Goal: Information Seeking & Learning: Learn about a topic

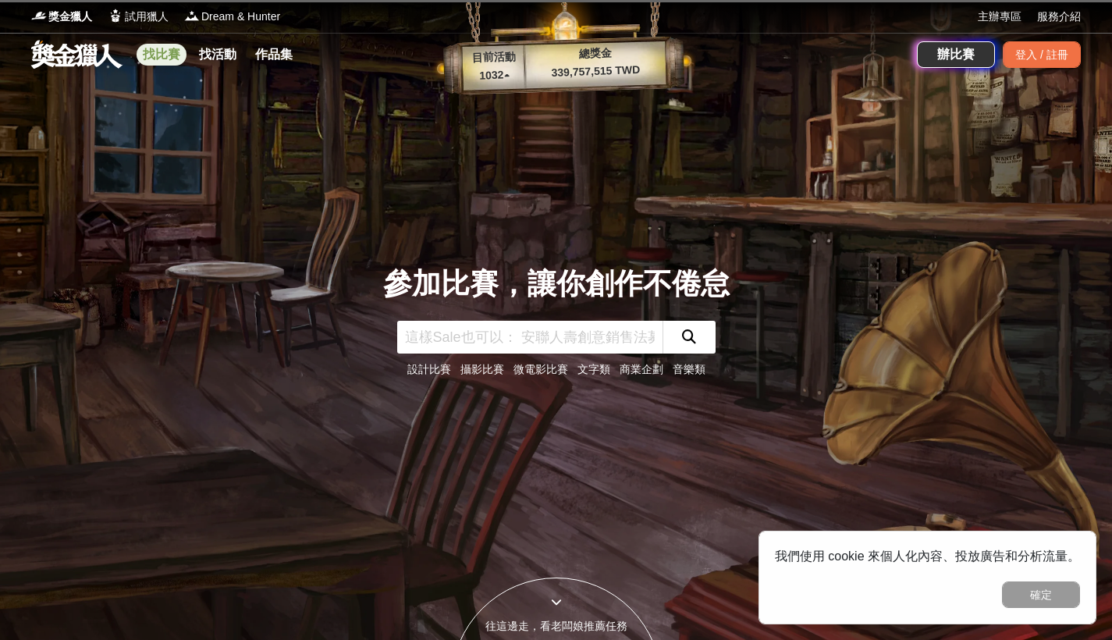
click at [162, 58] on link "找比賽" at bounding box center [162, 55] width 50 height 22
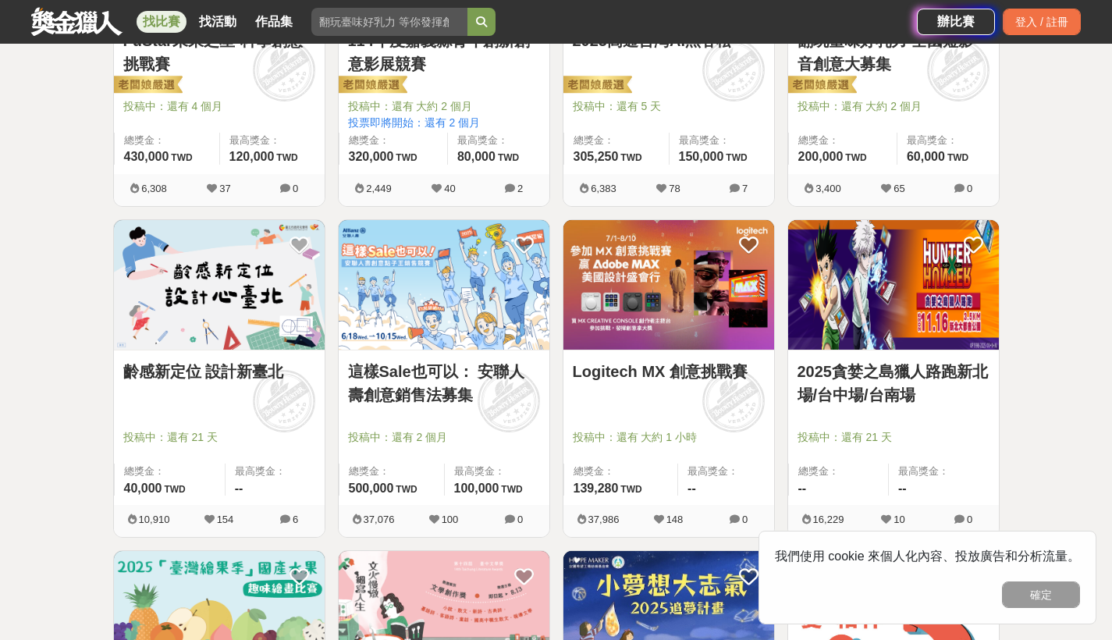
scroll to position [456, 0]
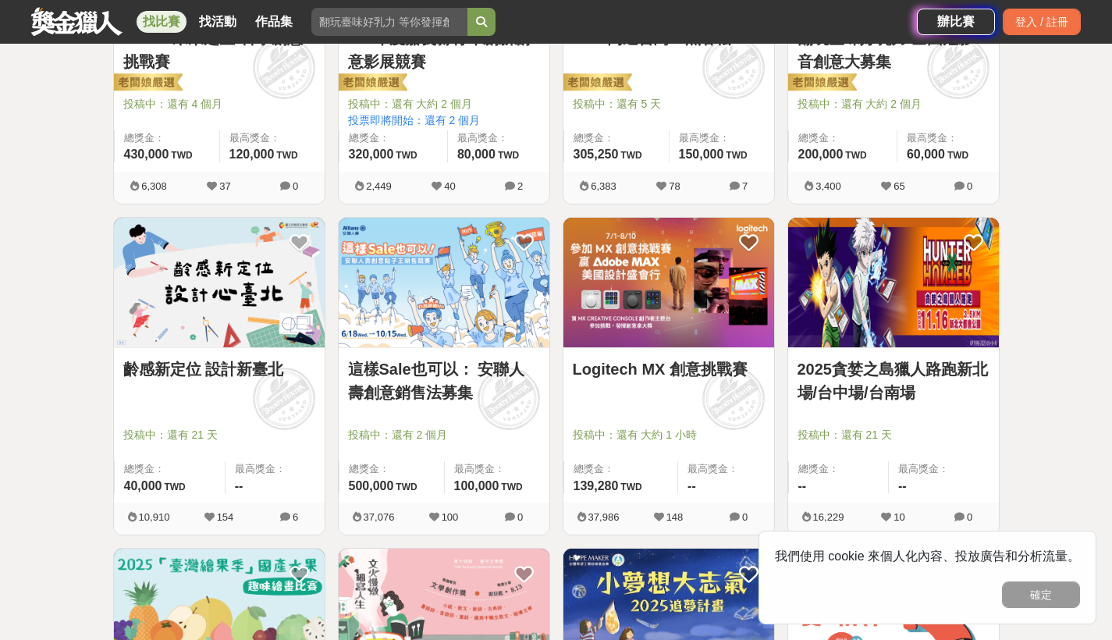
click at [858, 372] on link "2025貪婪之島獵人路跑新北場/台中場/台南場" at bounding box center [893, 380] width 192 height 47
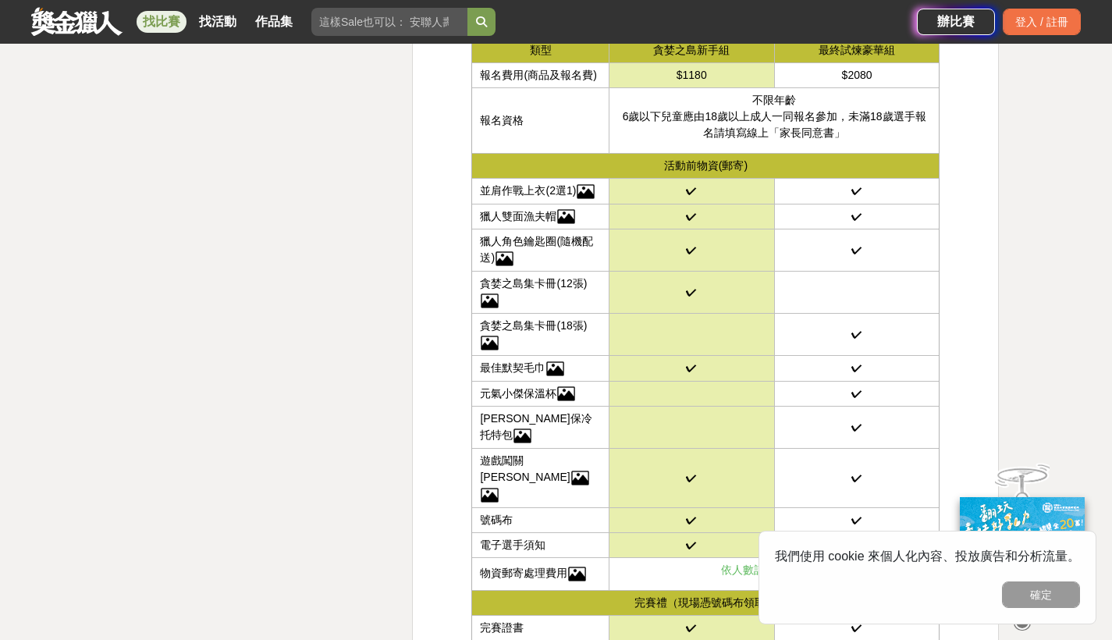
scroll to position [3513, 0]
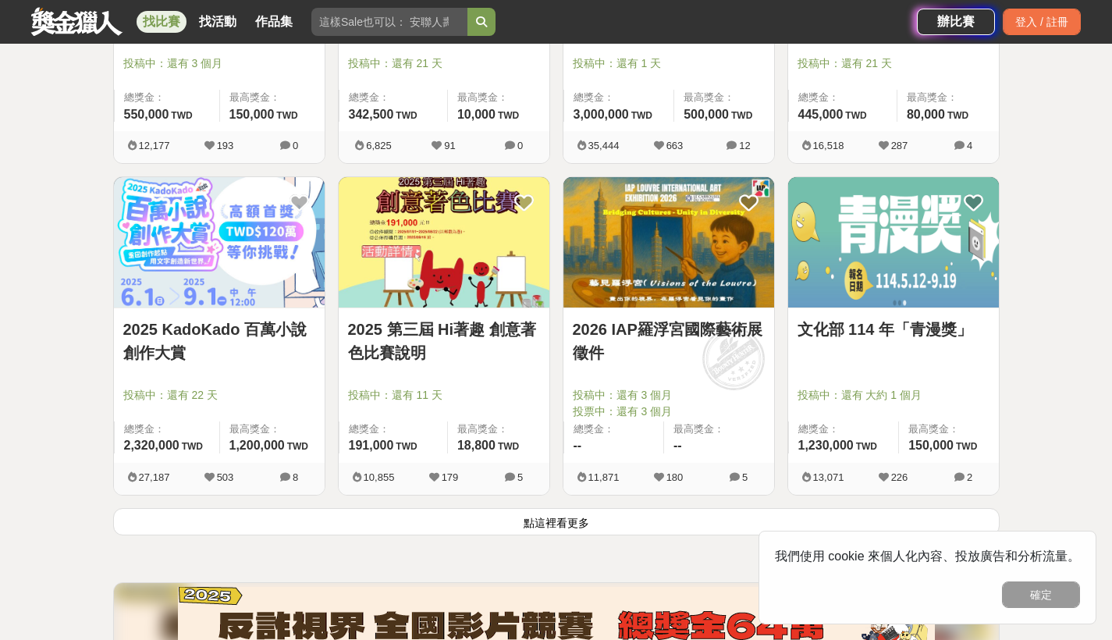
scroll to position [1902, 0]
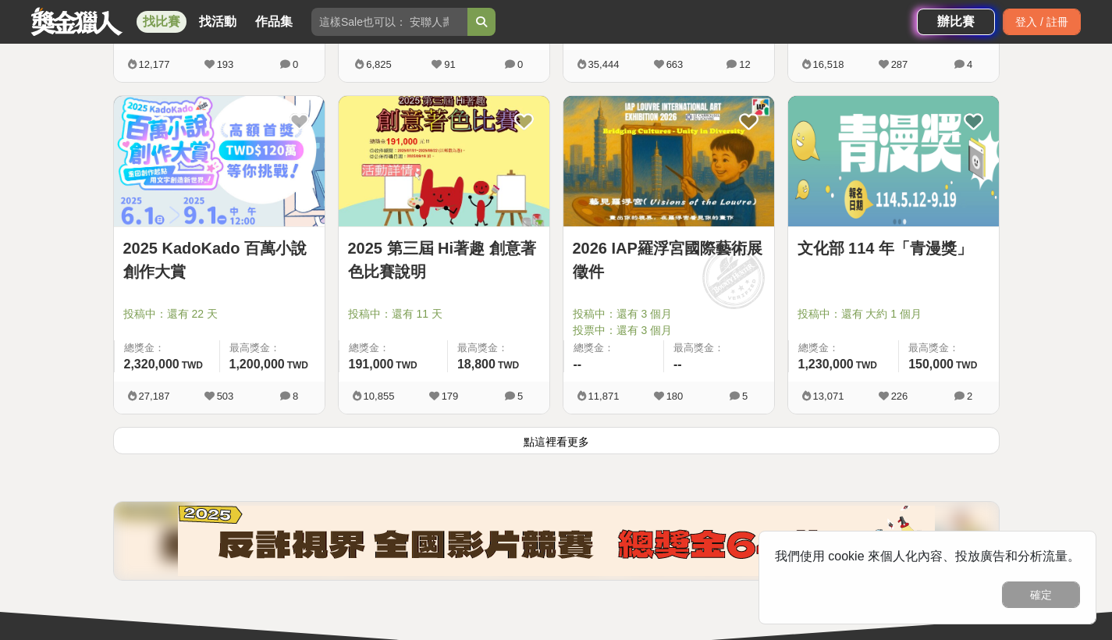
click at [423, 26] on input "search" at bounding box center [389, 22] width 156 height 28
type input "創業"
click at [483, 22] on button "submit" at bounding box center [481, 22] width 28 height 28
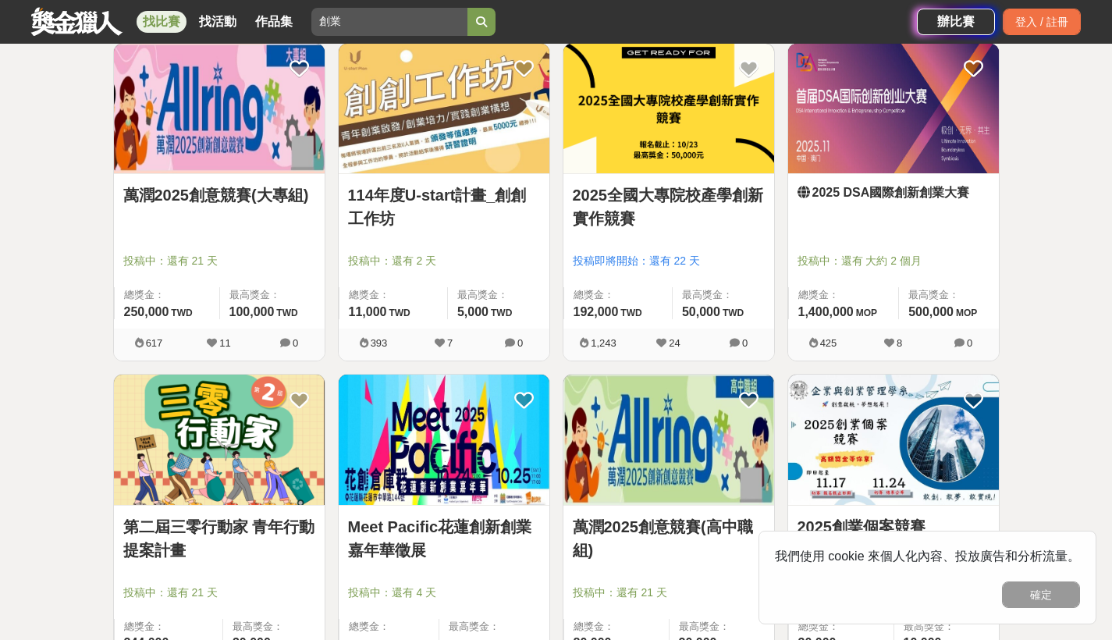
scroll to position [626, 0]
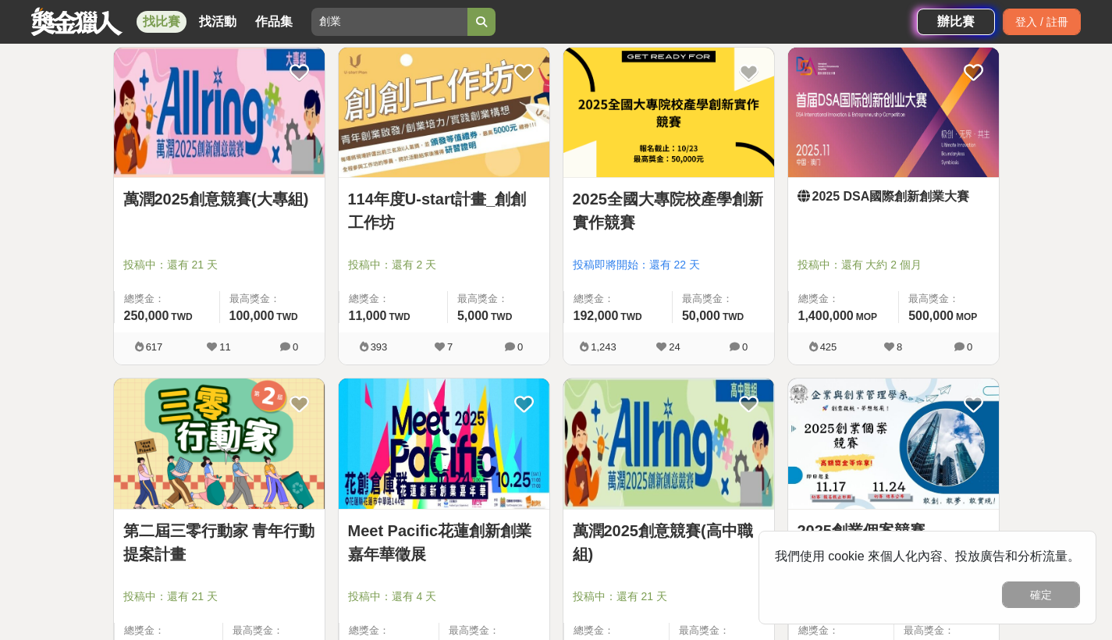
click at [637, 204] on link "2025全國大專院校產學創新實作競賽" at bounding box center [669, 210] width 192 height 47
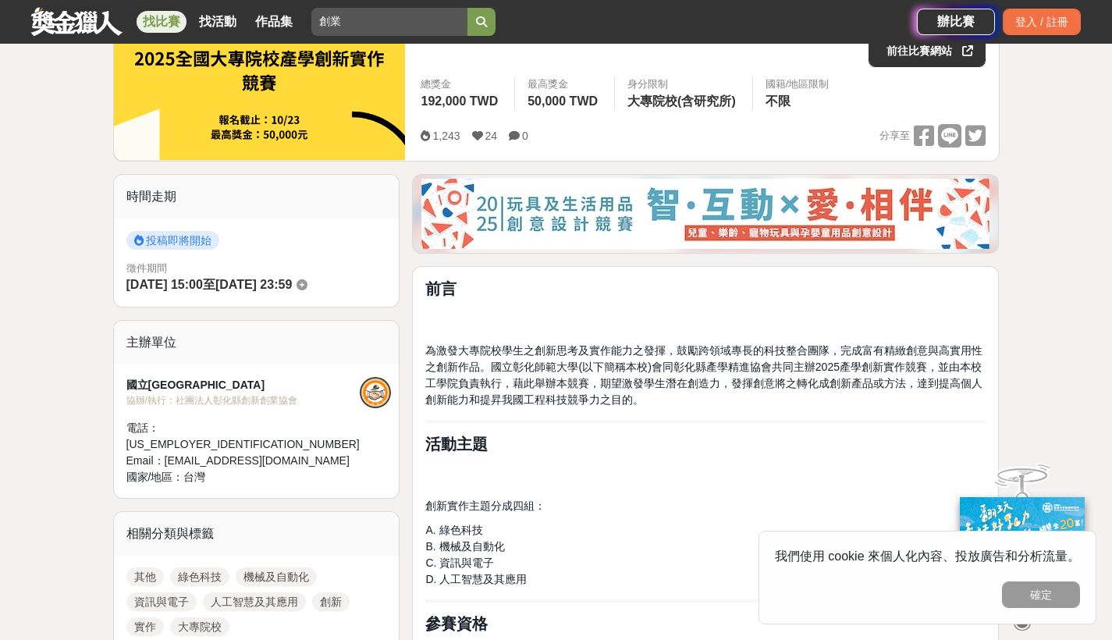
scroll to position [449, 0]
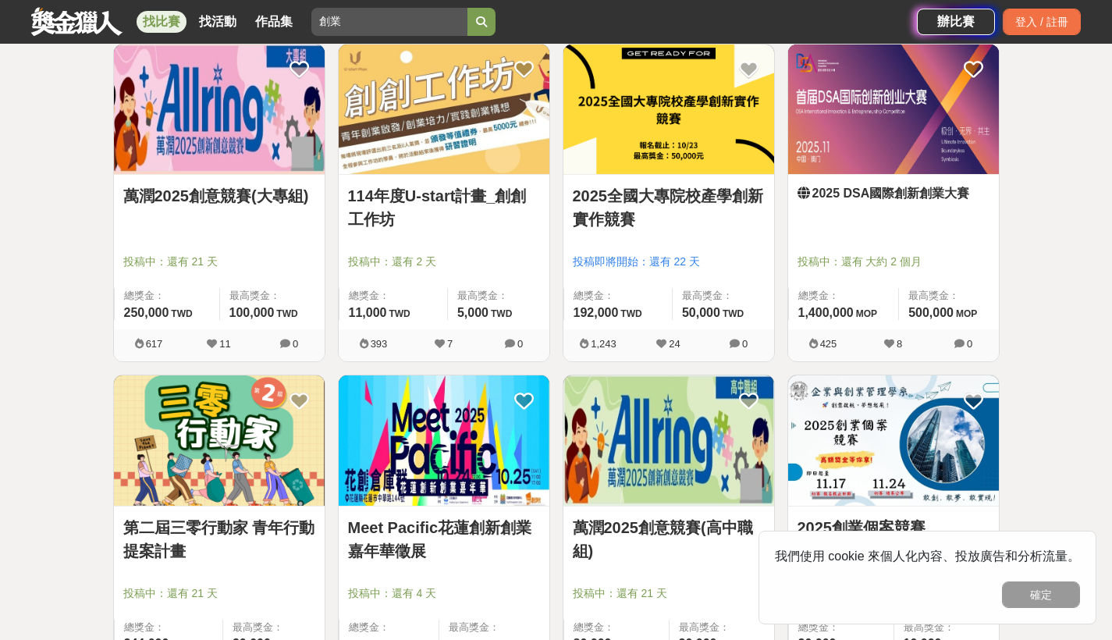
scroll to position [628, 0]
click at [375, 223] on link "114年度U-start計畫_創創工作坊" at bounding box center [444, 208] width 192 height 47
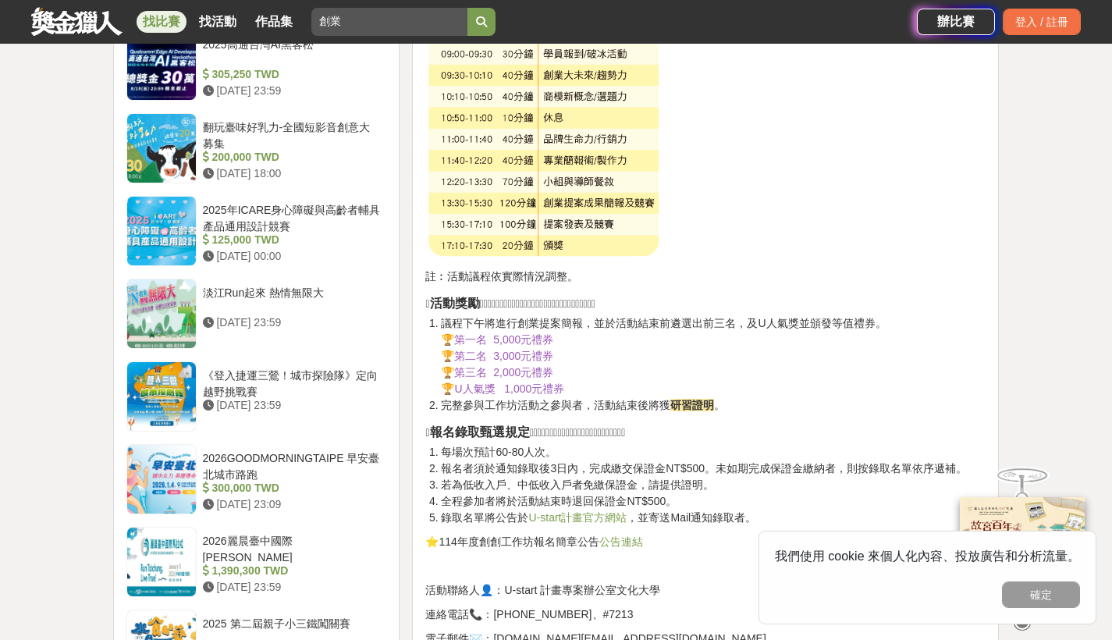
scroll to position [1291, 0]
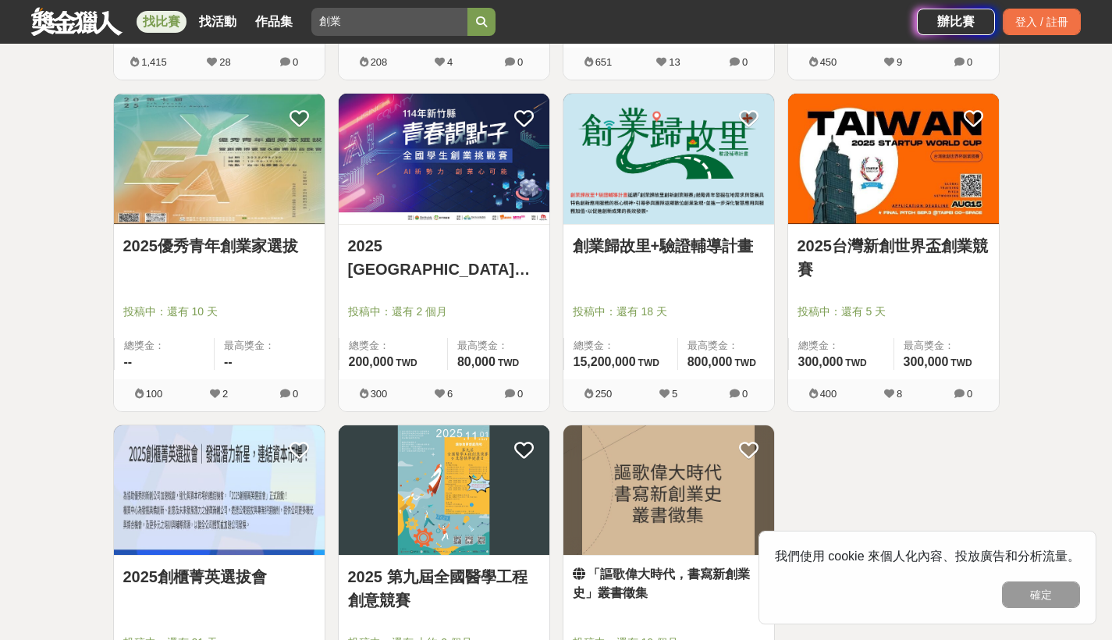
scroll to position [1273, 0]
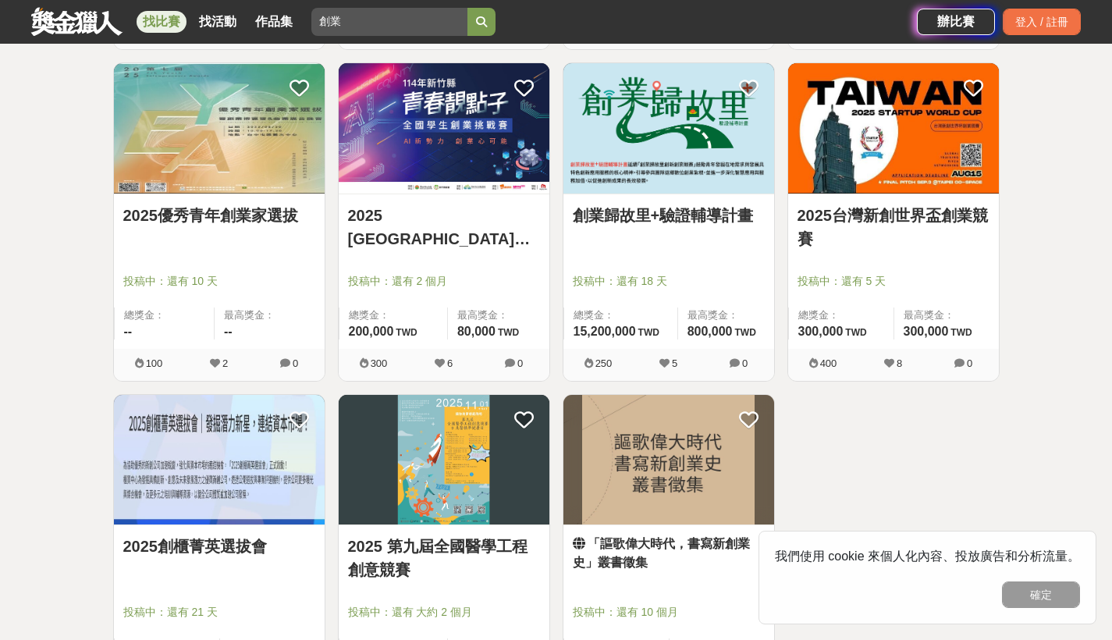
click at [832, 225] on link "2025台灣新創世界盃創業競賽" at bounding box center [893, 227] width 192 height 47
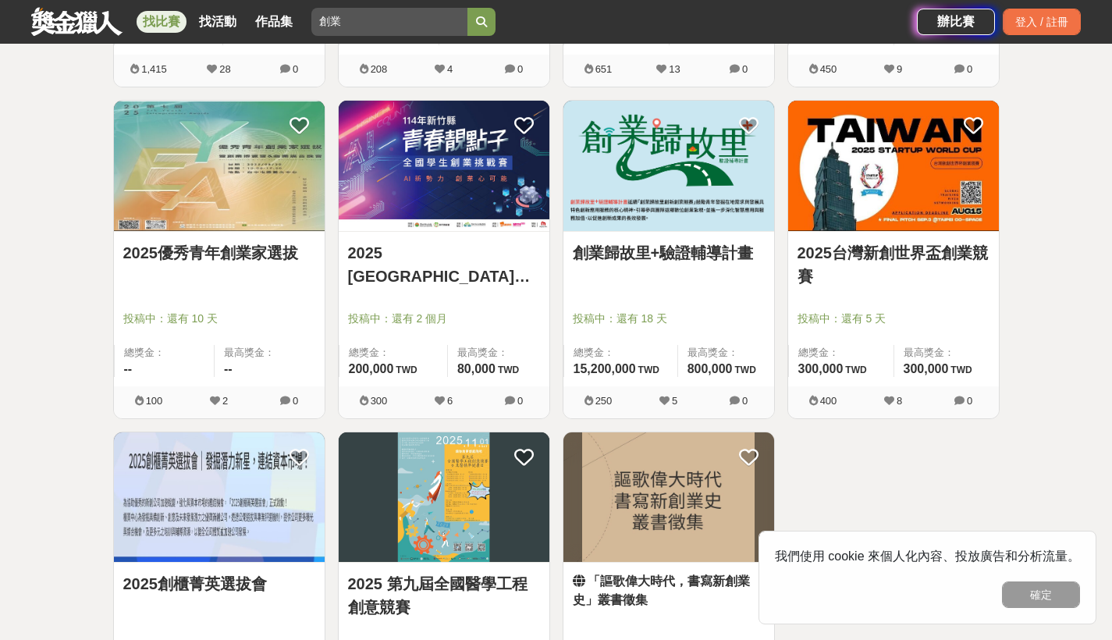
scroll to position [1182, 0]
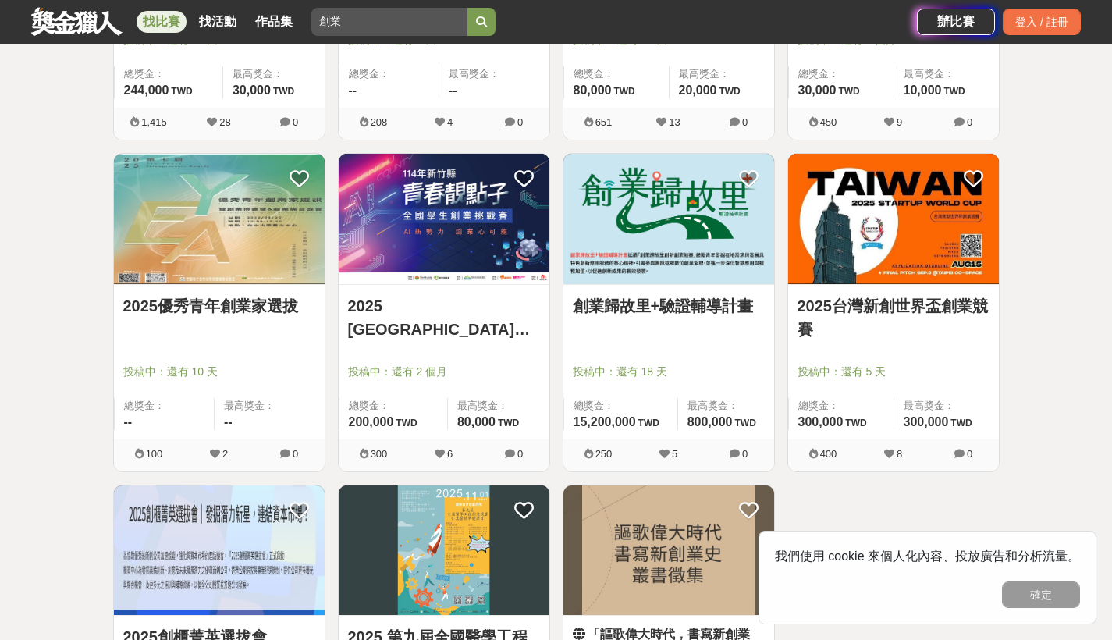
click at [854, 277] on img at bounding box center [893, 219] width 211 height 130
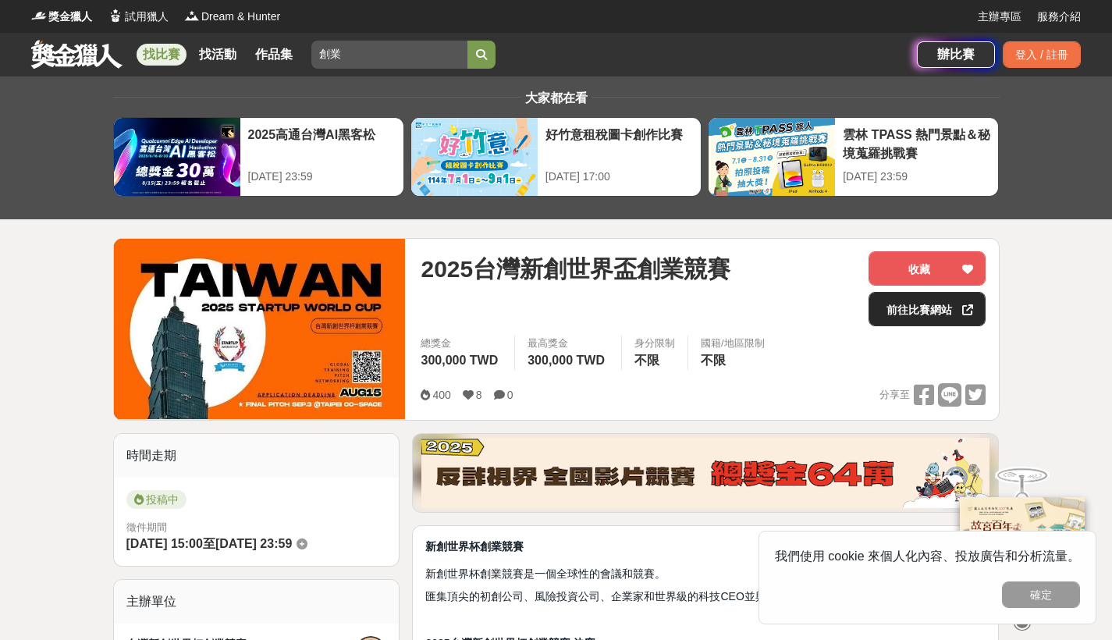
click at [912, 321] on link "前往比賽網站" at bounding box center [926, 309] width 117 height 34
